Goal: Information Seeking & Learning: Find specific fact

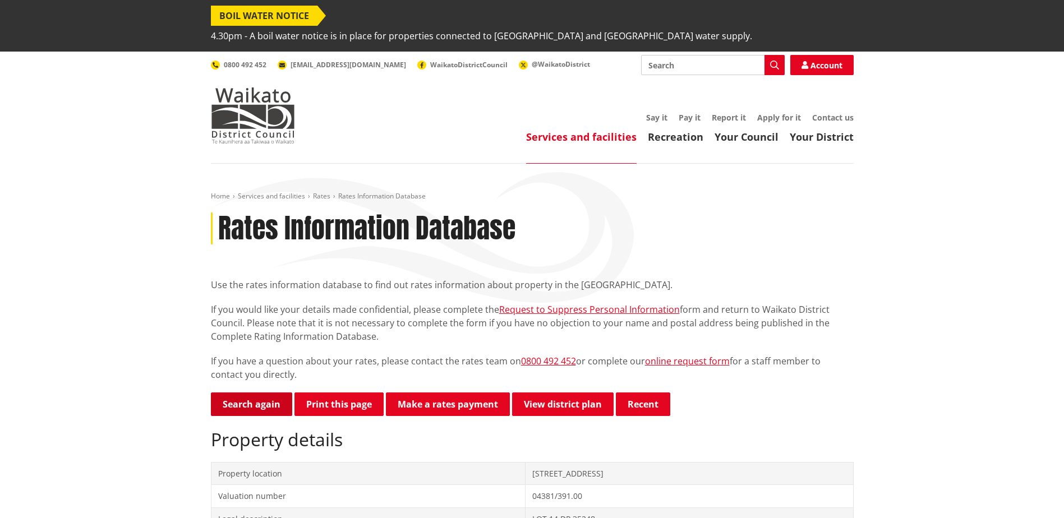
click at [237, 393] on link "Search again" at bounding box center [251, 405] width 81 height 24
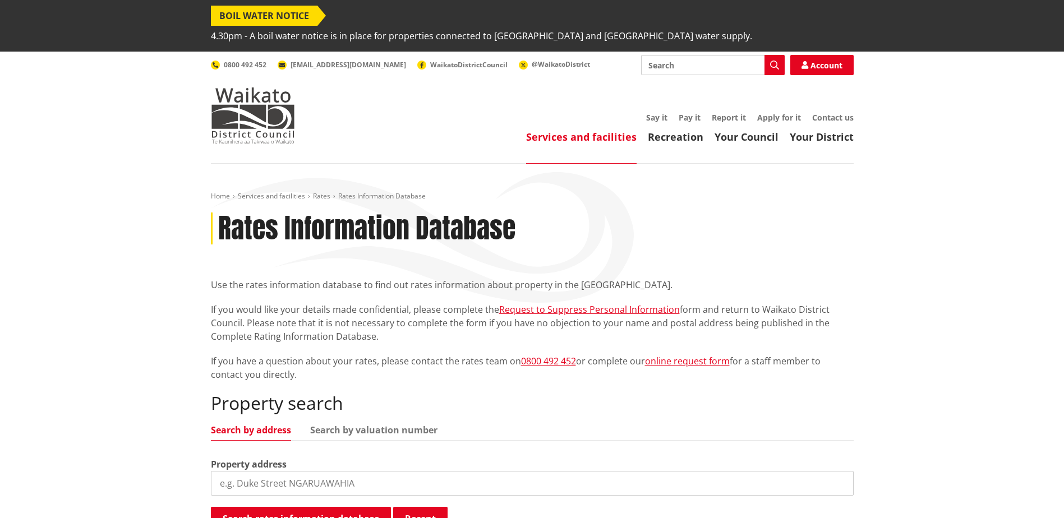
click at [259, 471] on input "search" at bounding box center [532, 483] width 643 height 25
type input "32 edward avenue"
click at [300, 507] on button "Search rates information database" at bounding box center [301, 519] width 180 height 24
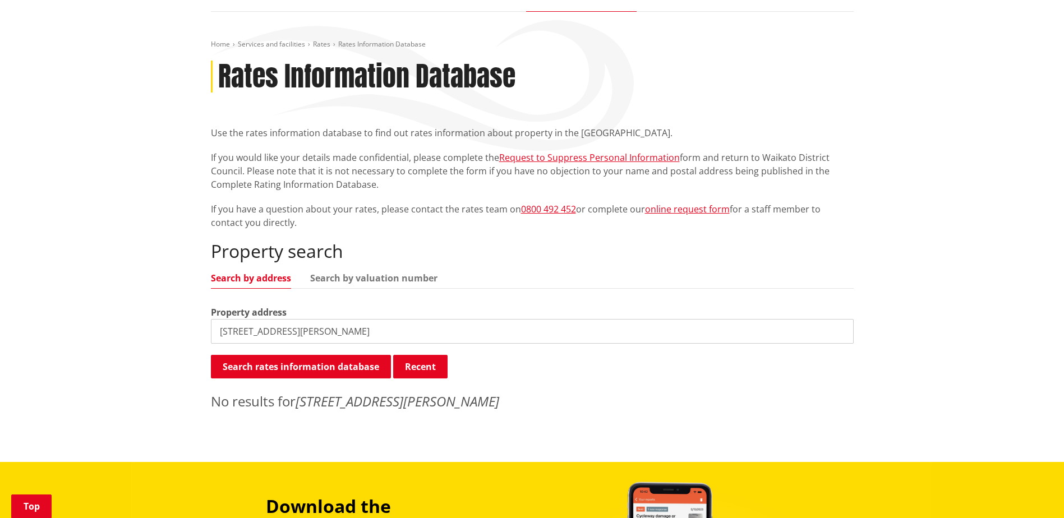
scroll to position [168, 0]
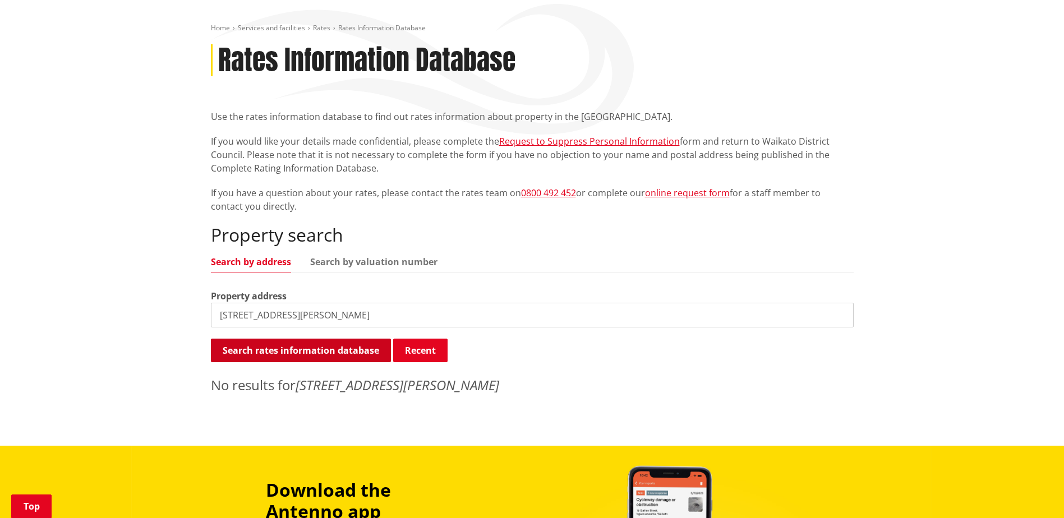
click at [316, 339] on button "Search rates information database" at bounding box center [301, 351] width 180 height 24
click at [320, 303] on input "32 edward avenue" at bounding box center [532, 315] width 643 height 25
